Goal: Transaction & Acquisition: Purchase product/service

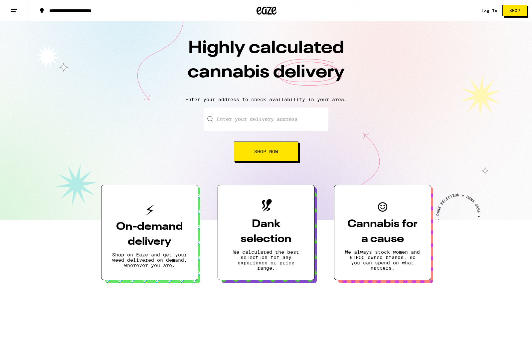
click at [267, 150] on span "Shop Now" at bounding box center [266, 151] width 24 height 5
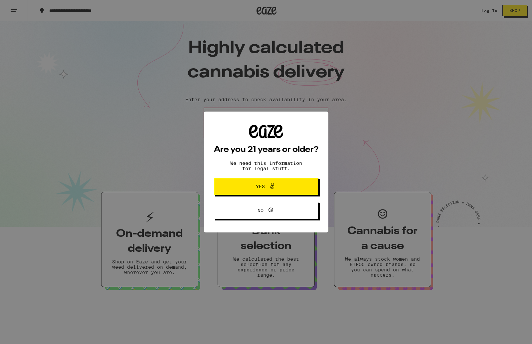
click at [269, 181] on button "Yes" at bounding box center [266, 186] width 104 height 17
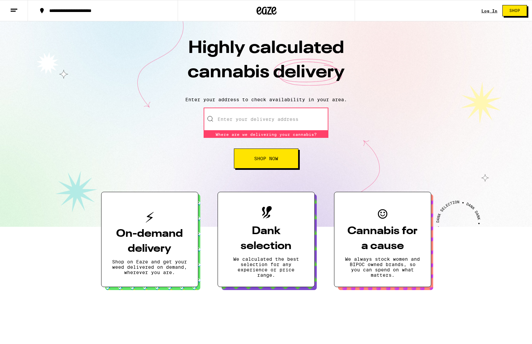
click at [286, 125] on input "Enter your delivery address" at bounding box center [266, 118] width 125 height 23
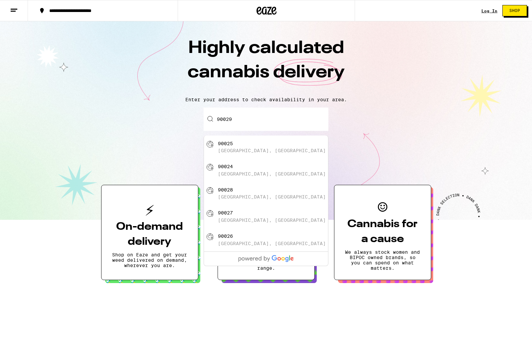
type input "Los Angeles, CA 90029"
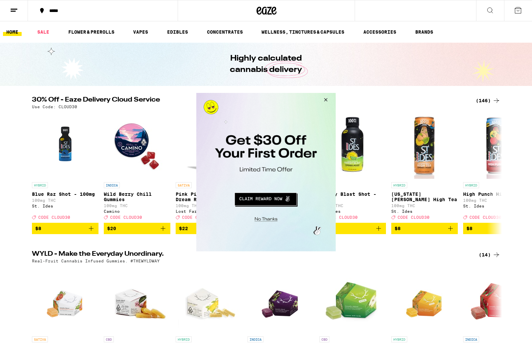
drag, startPoint x: 325, startPoint y: 99, endPoint x: 330, endPoint y: 97, distance: 5.3
click at [325, 99] on button "Close Modal" at bounding box center [325, 101] width 18 height 16
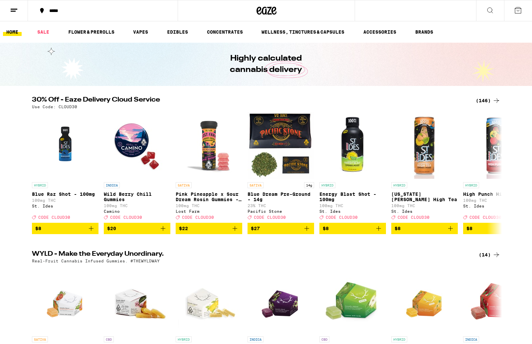
click at [490, 8] on icon at bounding box center [490, 10] width 8 height 8
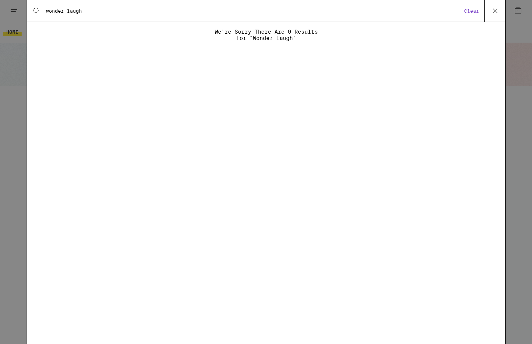
type input "wonder laugh"
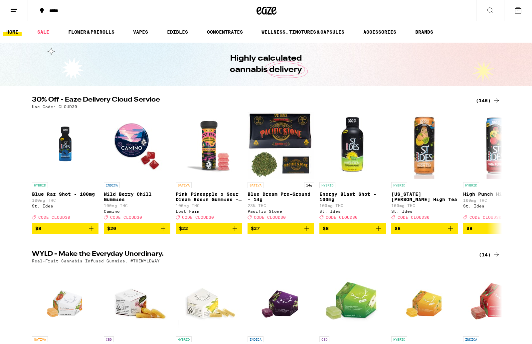
click at [487, 12] on icon at bounding box center [490, 10] width 8 height 8
